Goal: Navigation & Orientation: Go to known website

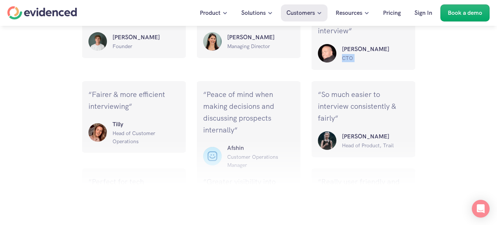
scroll to position [1159, 0]
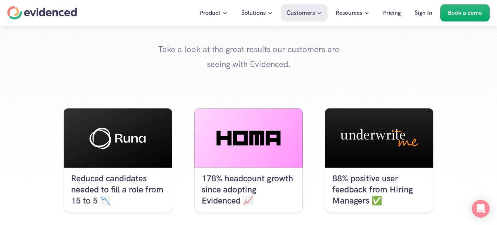
scroll to position [0, 0]
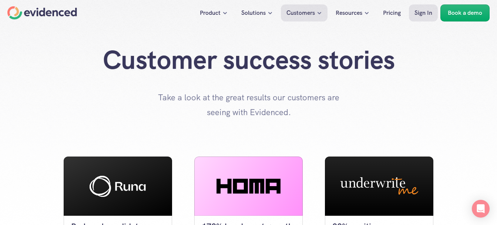
click at [414, 17] on link "Sign In" at bounding box center [423, 12] width 29 height 17
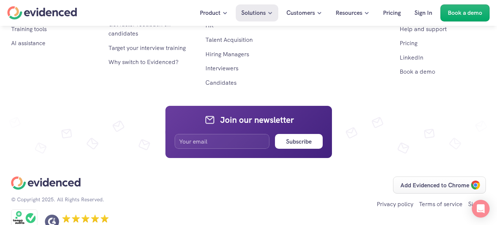
scroll to position [2901, 0]
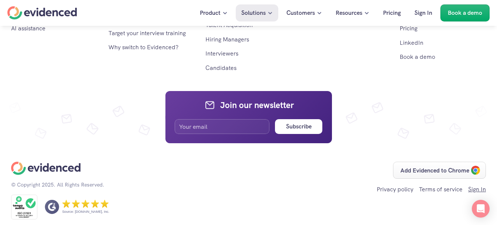
click at [475, 185] on link "Sign In" at bounding box center [477, 189] width 18 height 8
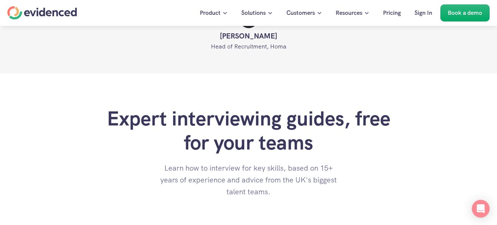
scroll to position [2886, 0]
